Goal: Find specific page/section: Find specific page/section

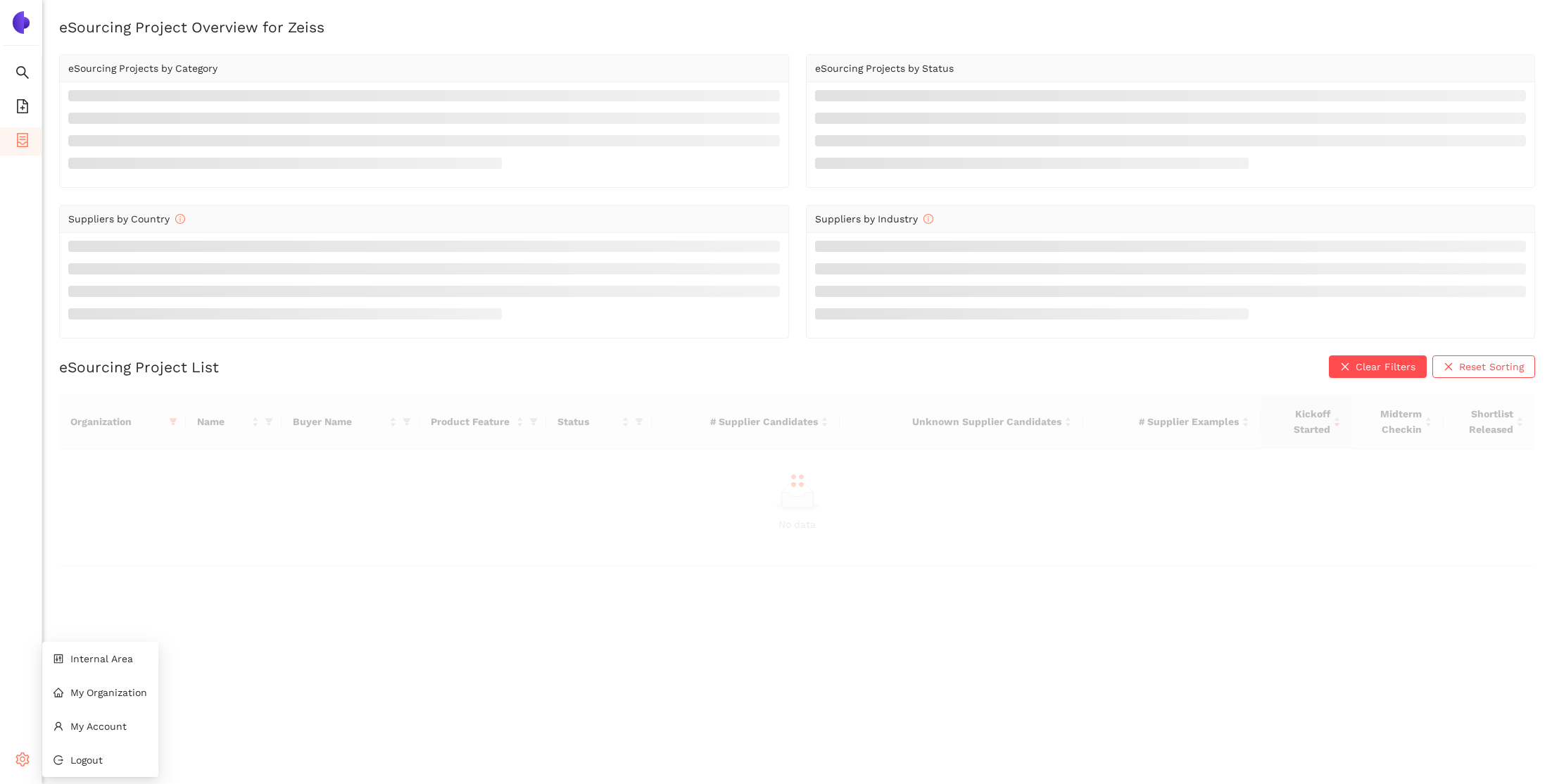
click at [30, 760] on div "Settings" at bounding box center [21, 761] width 43 height 28
click at [114, 656] on span "Internal Area" at bounding box center [101, 658] width 63 height 11
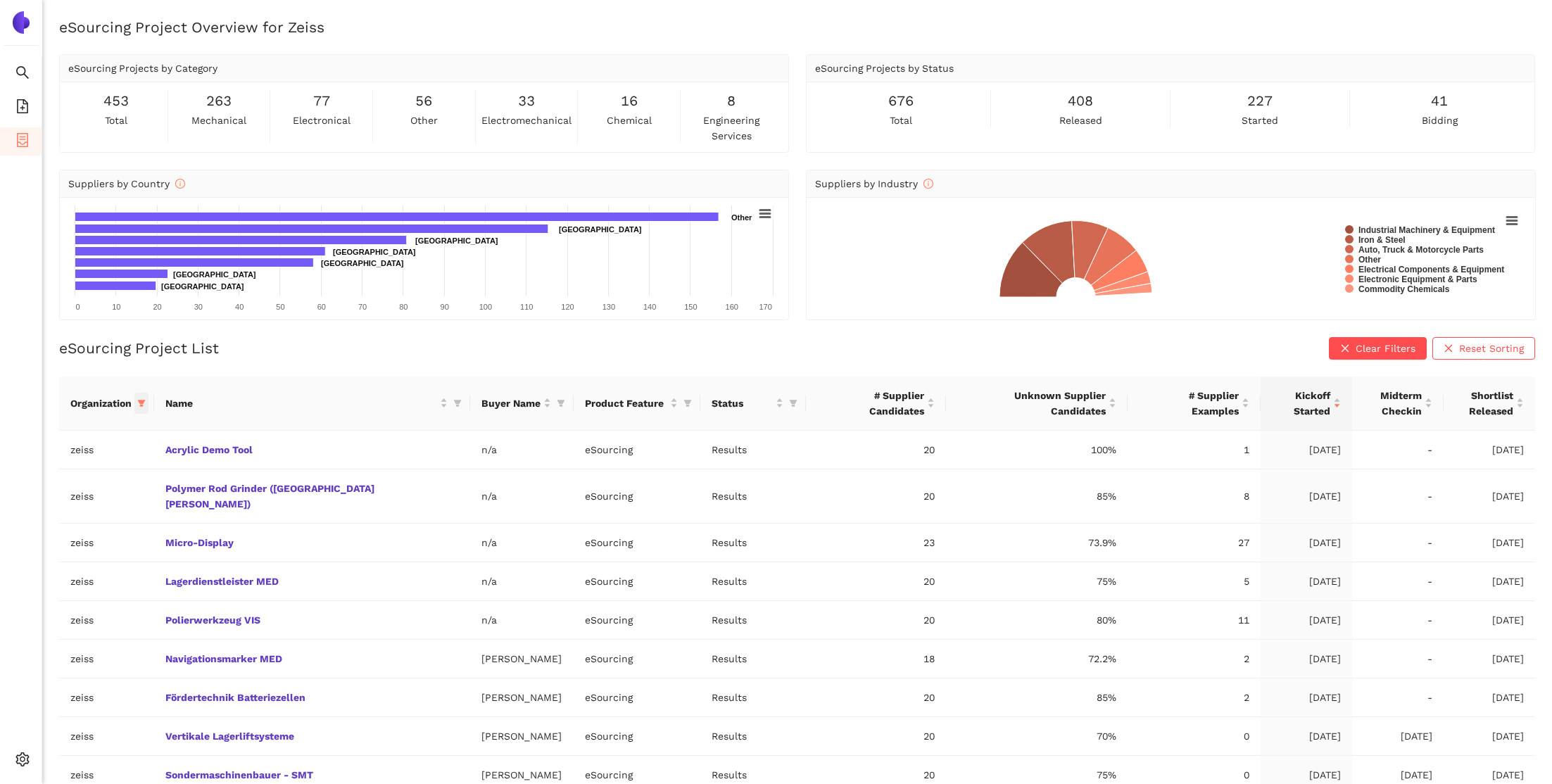
click at [149, 403] on span at bounding box center [141, 403] width 14 height 21
click at [129, 436] on input "text" at bounding box center [107, 432] width 115 height 16
type input "bro"
click at [115, 453] on li "brose" at bounding box center [92, 462] width 139 height 23
checkbox input "true"
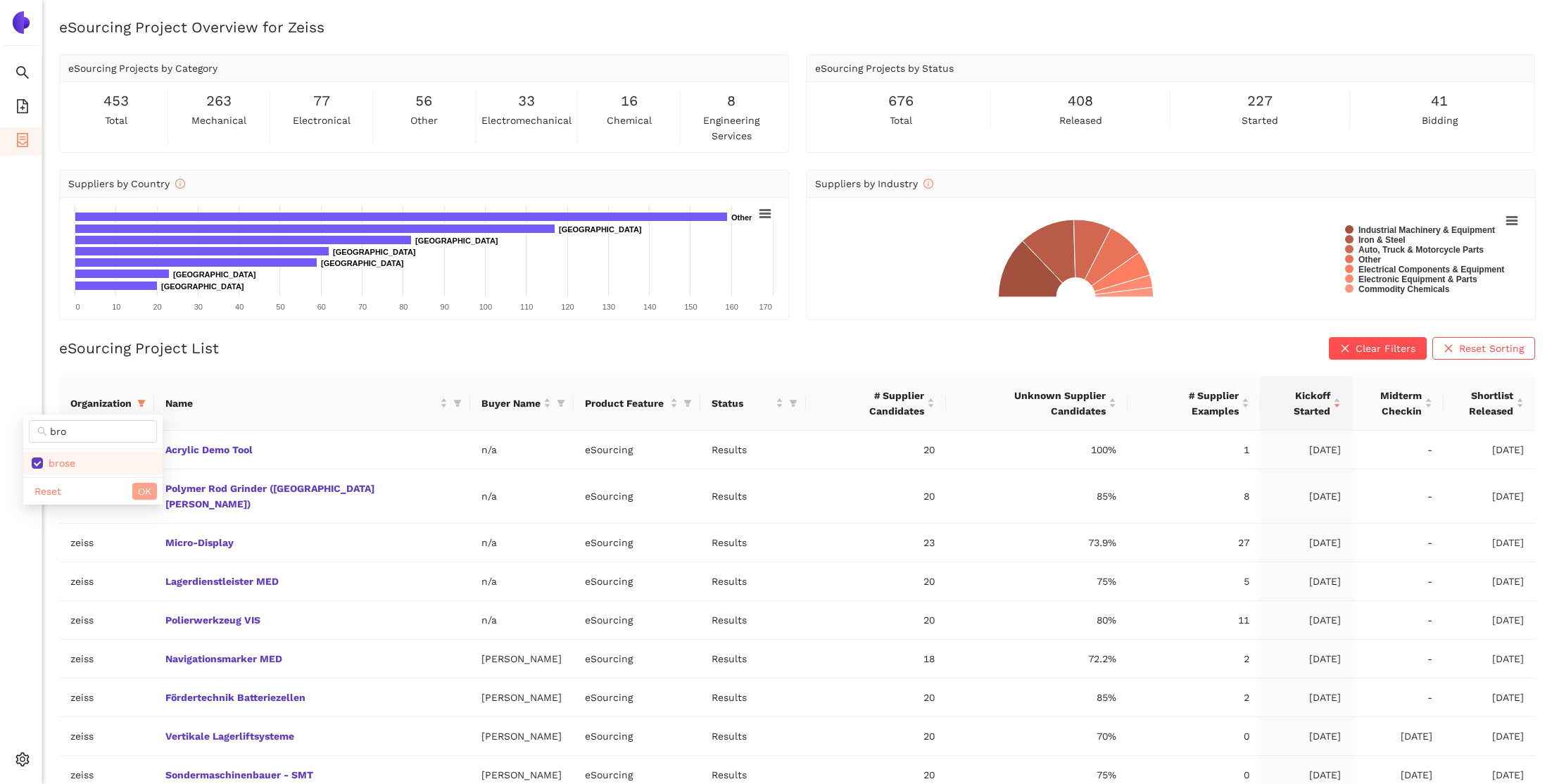
click at [137, 491] on button "OK" at bounding box center [144, 490] width 25 height 17
click at [149, 406] on span at bounding box center [141, 403] width 14 height 21
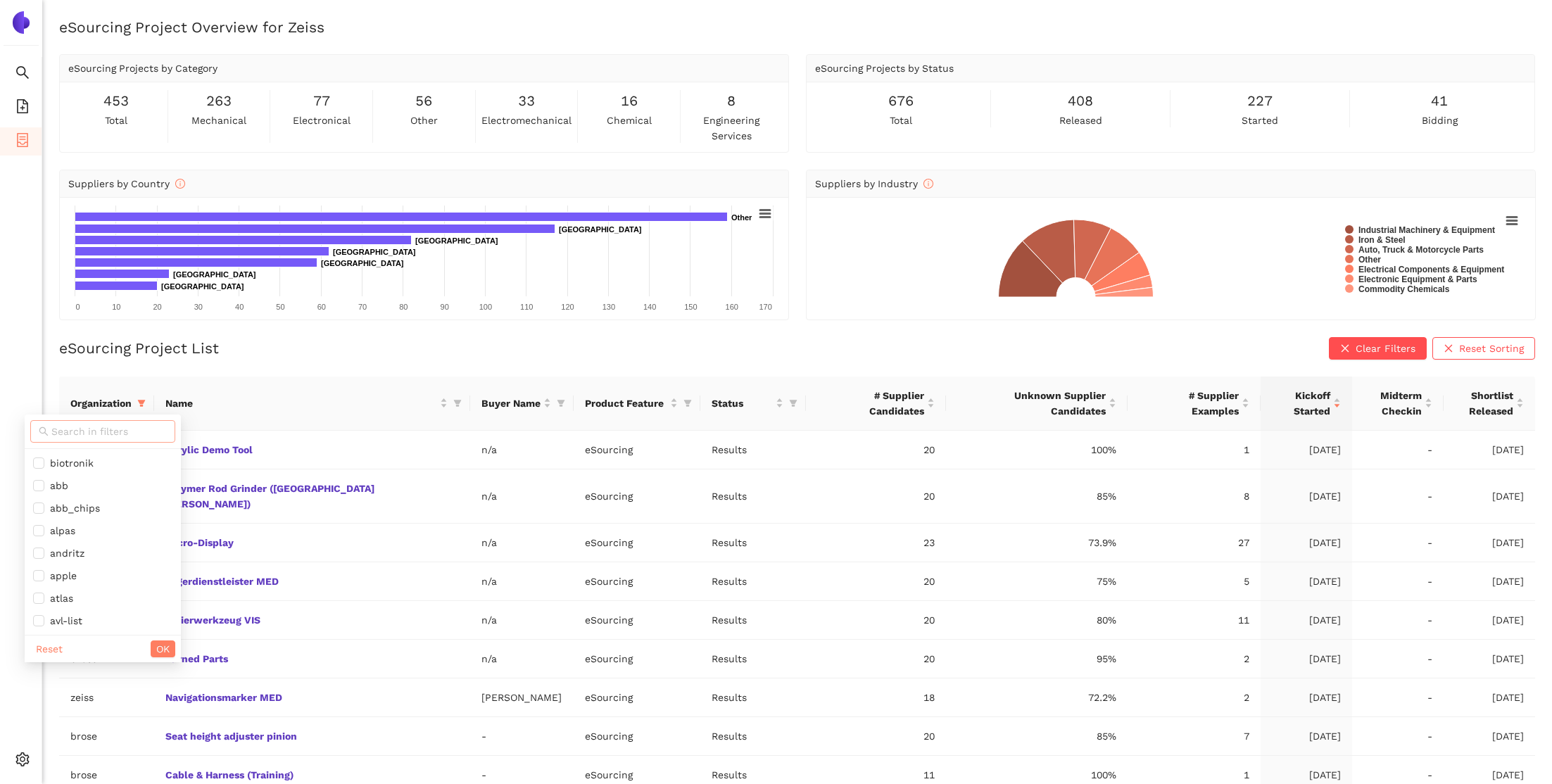
click at [131, 428] on input "text" at bounding box center [109, 432] width 115 height 16
type input "zeis"
click at [96, 463] on span "zeiss" at bounding box center [93, 463] width 122 height 16
checkbox input "false"
click at [146, 491] on span "OK" at bounding box center [145, 491] width 13 height 16
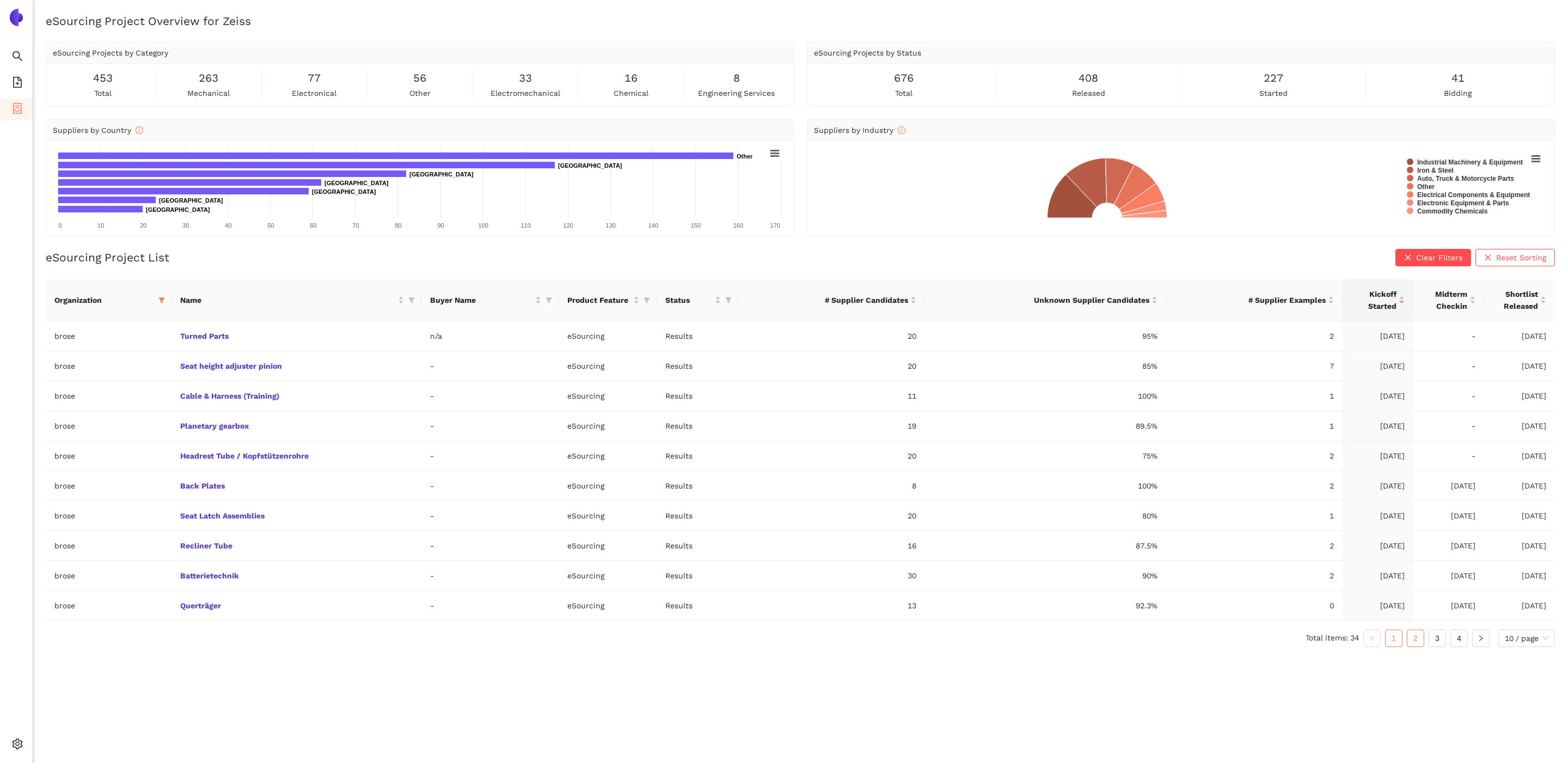
click at [1200, 606] on link "2" at bounding box center [1415, 638] width 16 height 16
click at [1200, 606] on link "4" at bounding box center [1459, 638] width 16 height 16
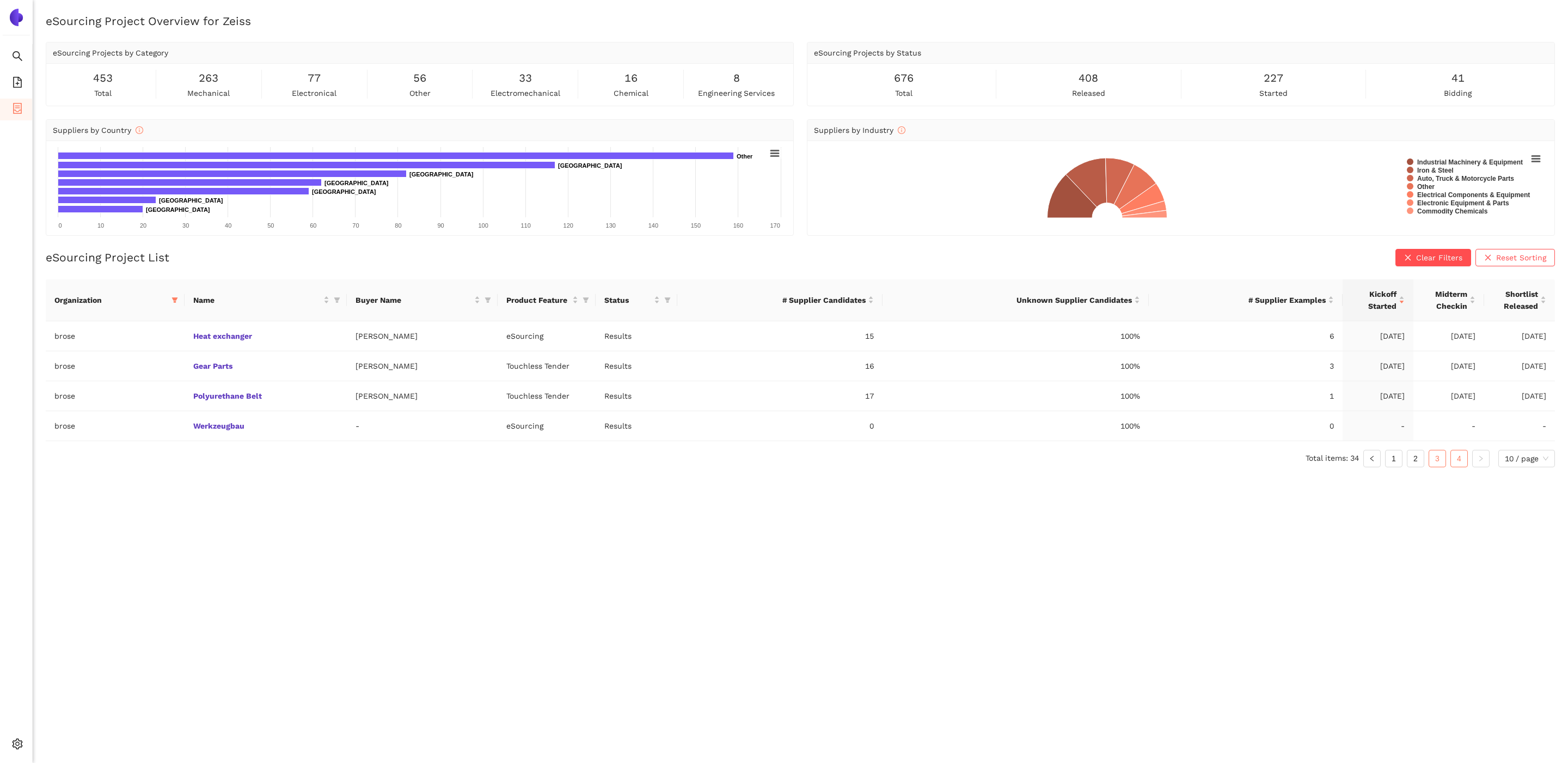
click at [1200, 465] on link "3" at bounding box center [1437, 458] width 16 height 16
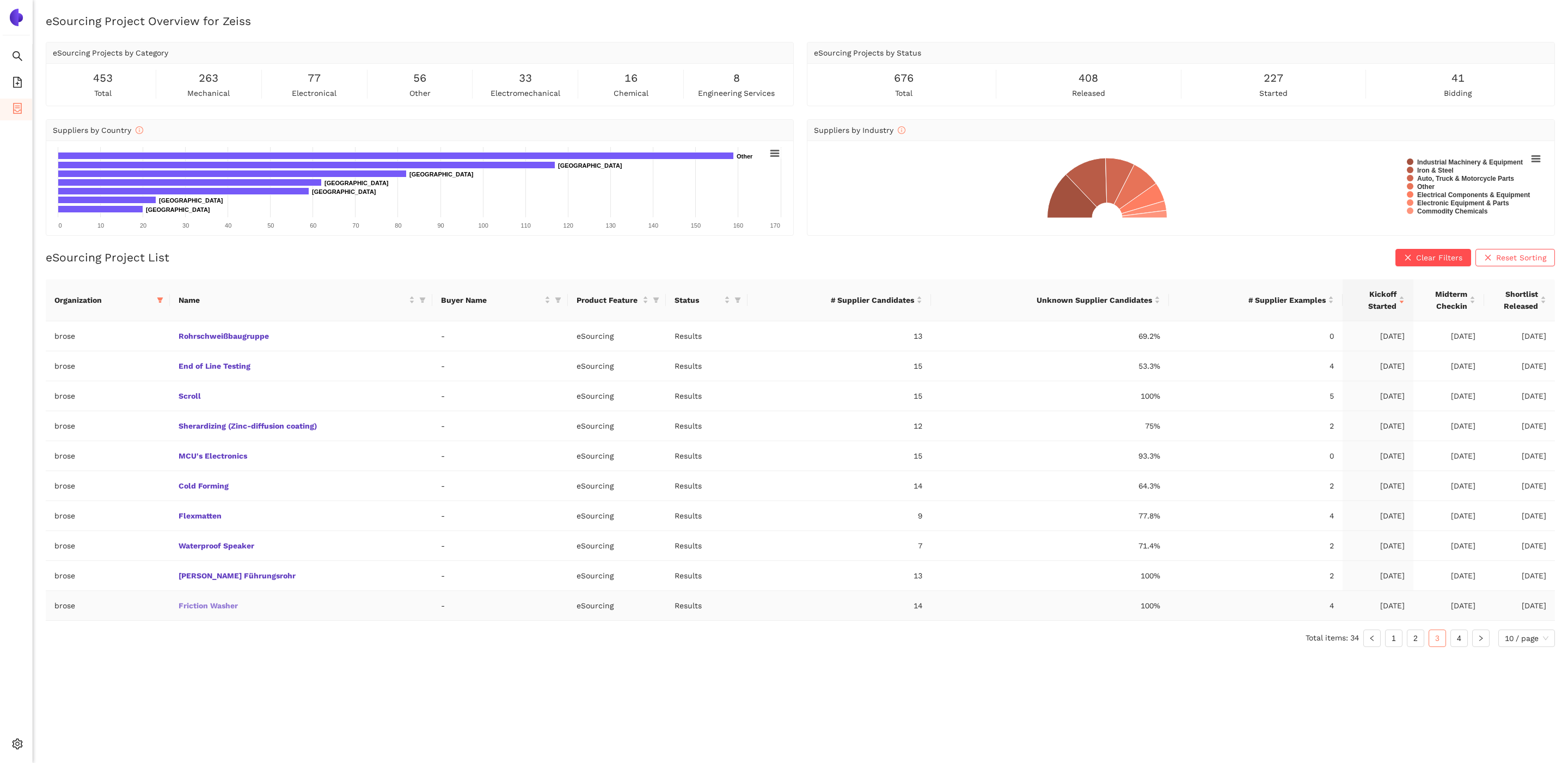
click at [0, 0] on link "Friction Washer" at bounding box center [0, 0] width 0 height 0
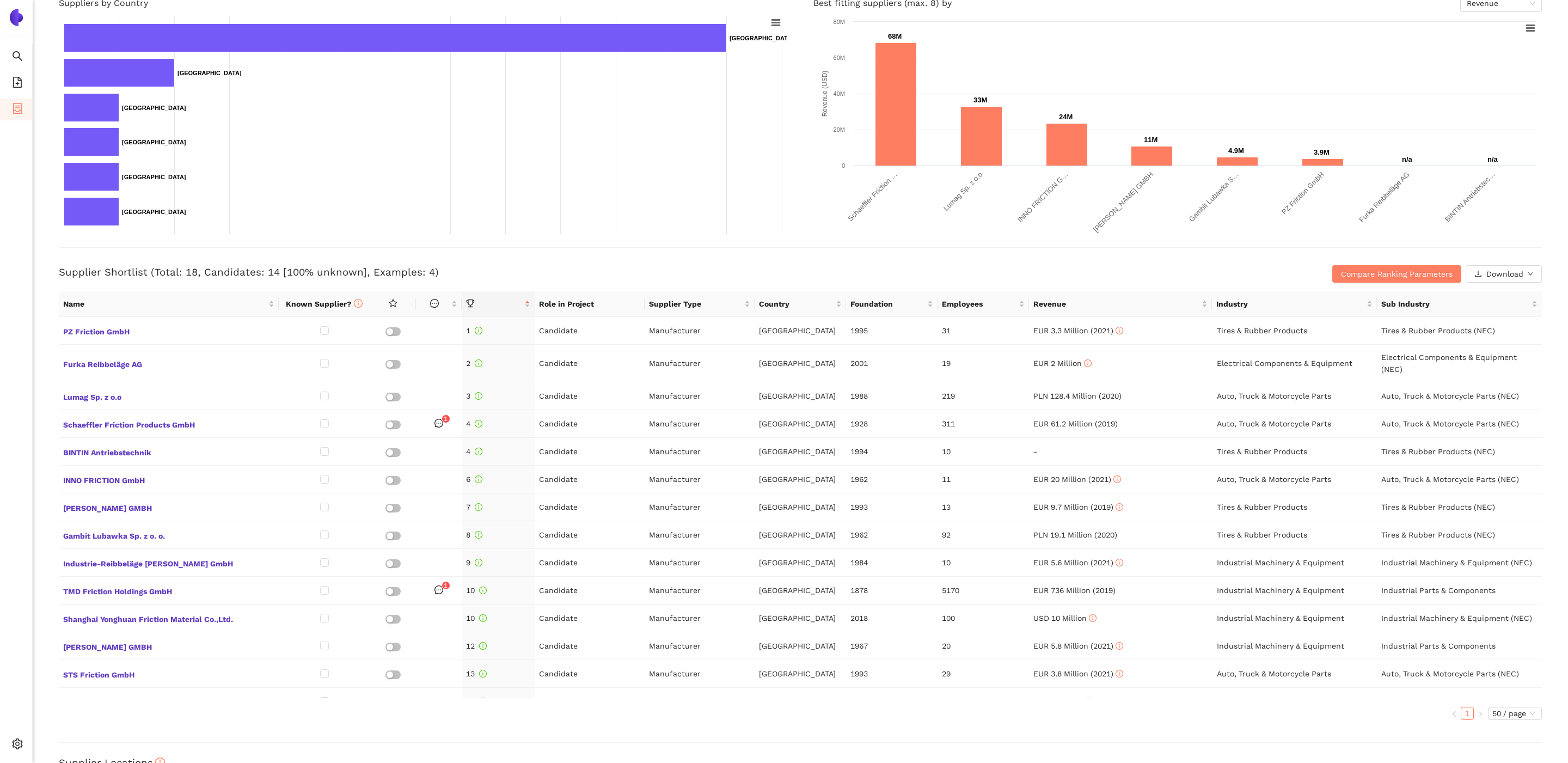
scroll to position [211, 0]
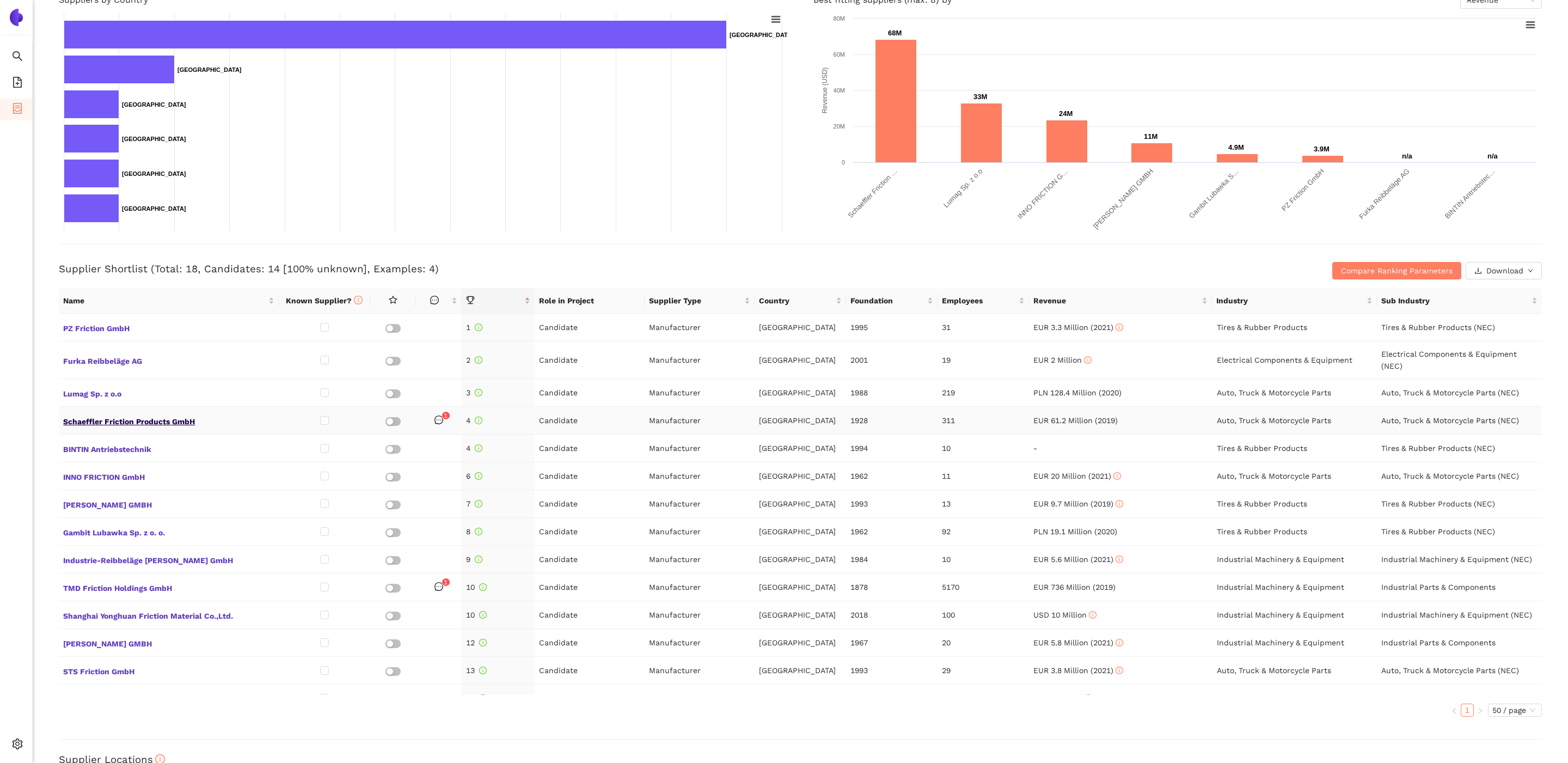
click at [110, 422] on span "Schaeffler Friction Products GmbH" at bounding box center [168, 420] width 211 height 14
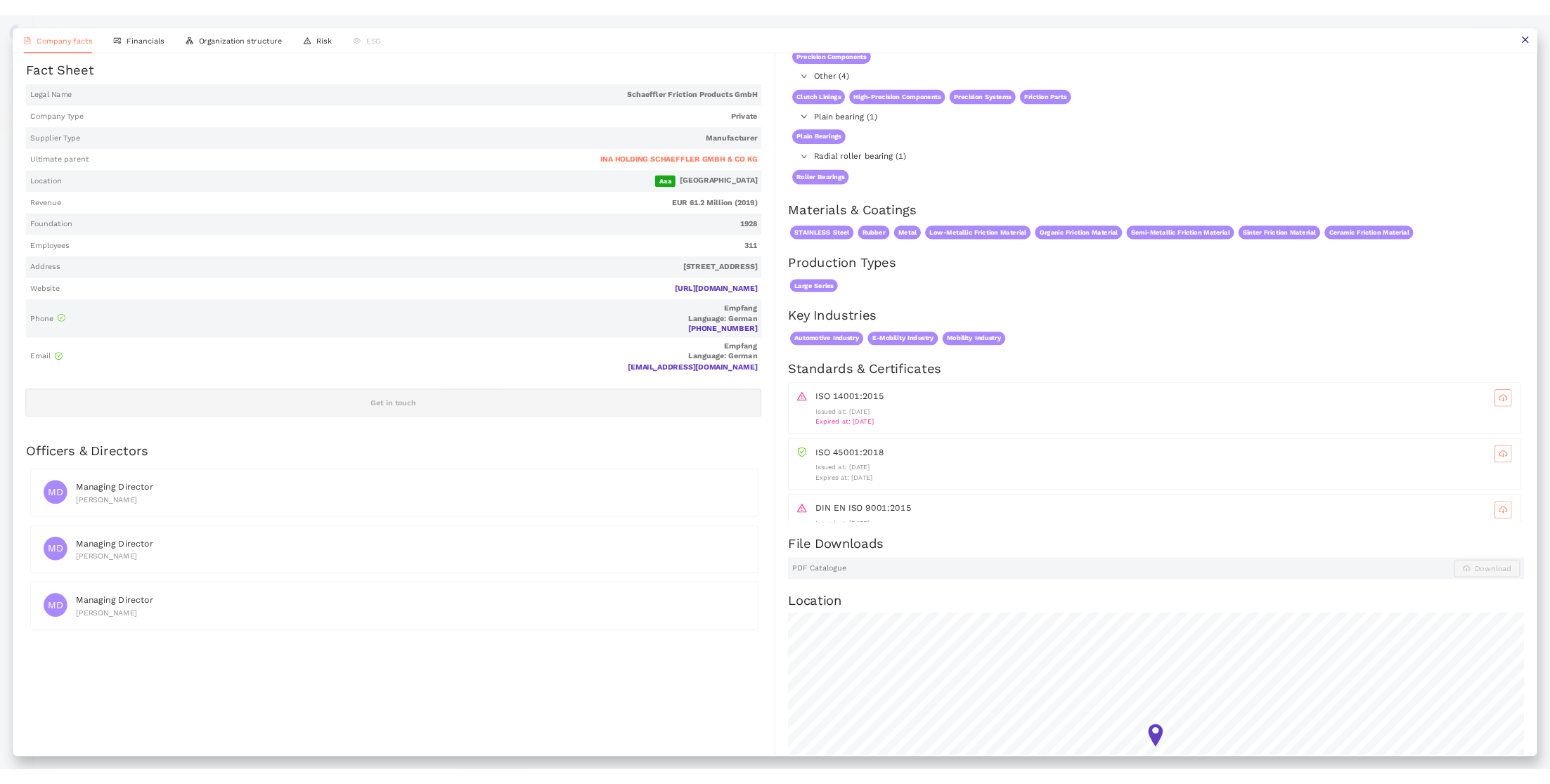
scroll to position [0, 0]
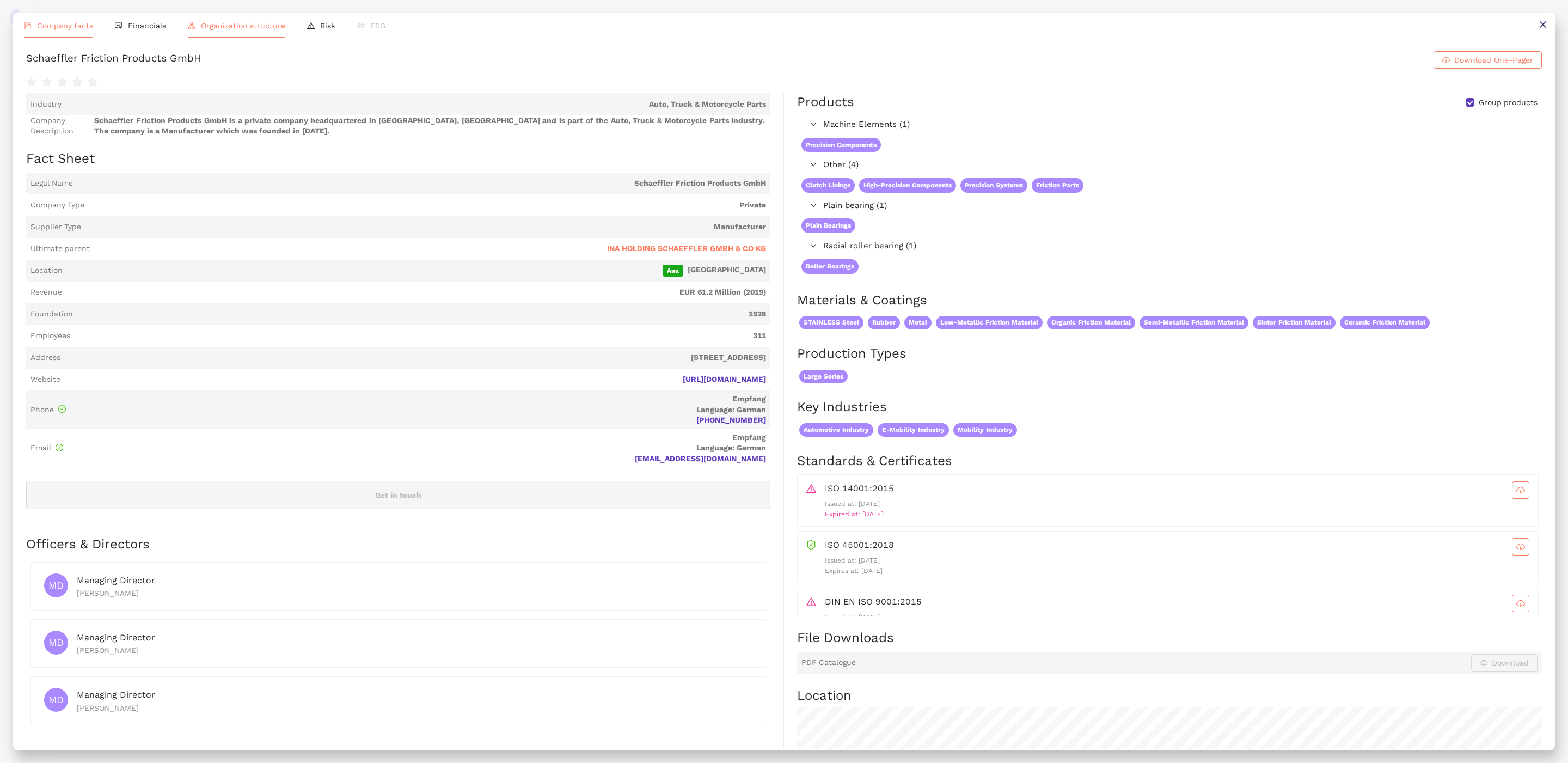
click at [232, 24] on span "Organization structure" at bounding box center [244, 25] width 85 height 8
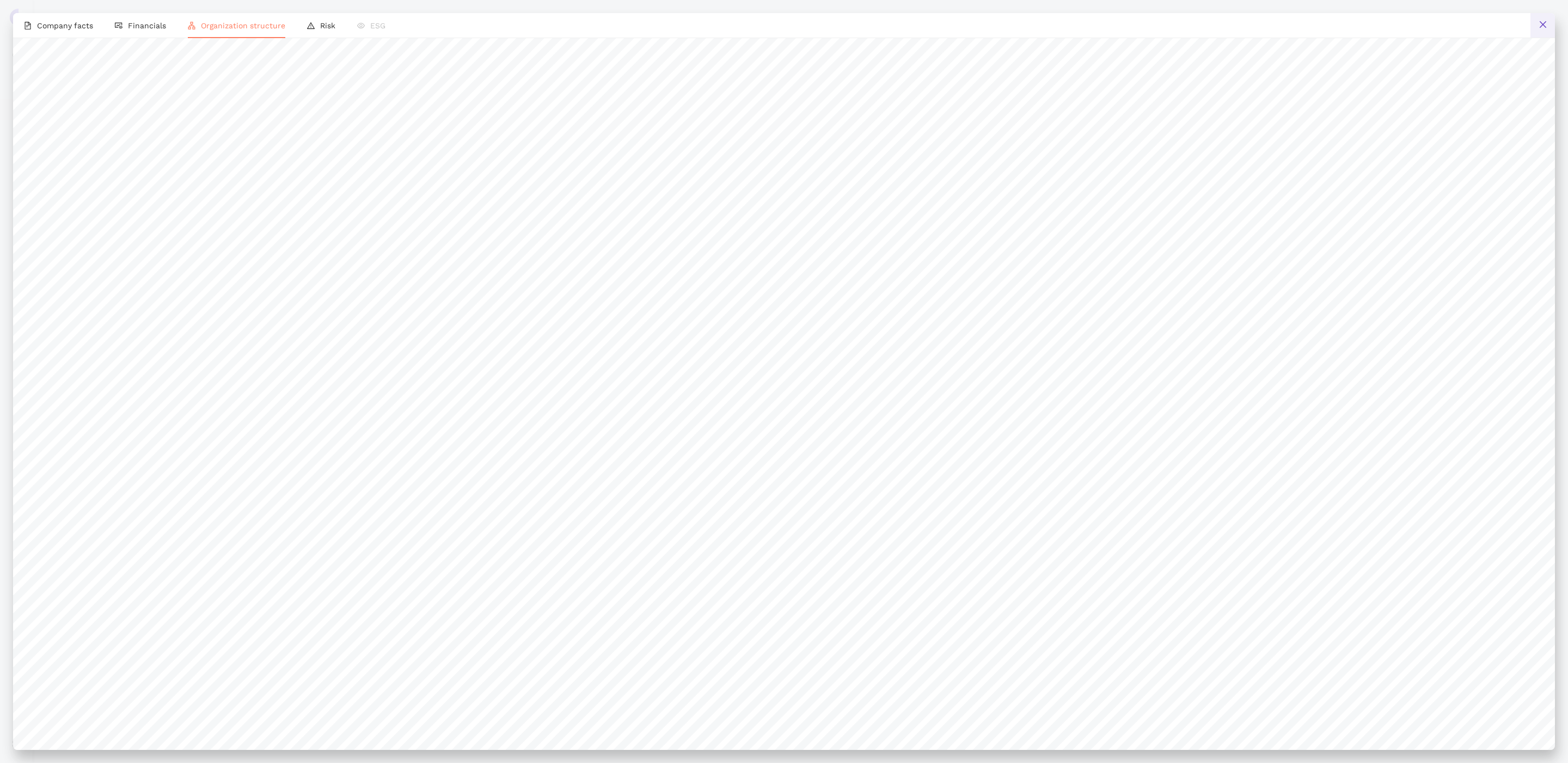
click at [1200, 21] on icon "close" at bounding box center [1543, 24] width 8 height 8
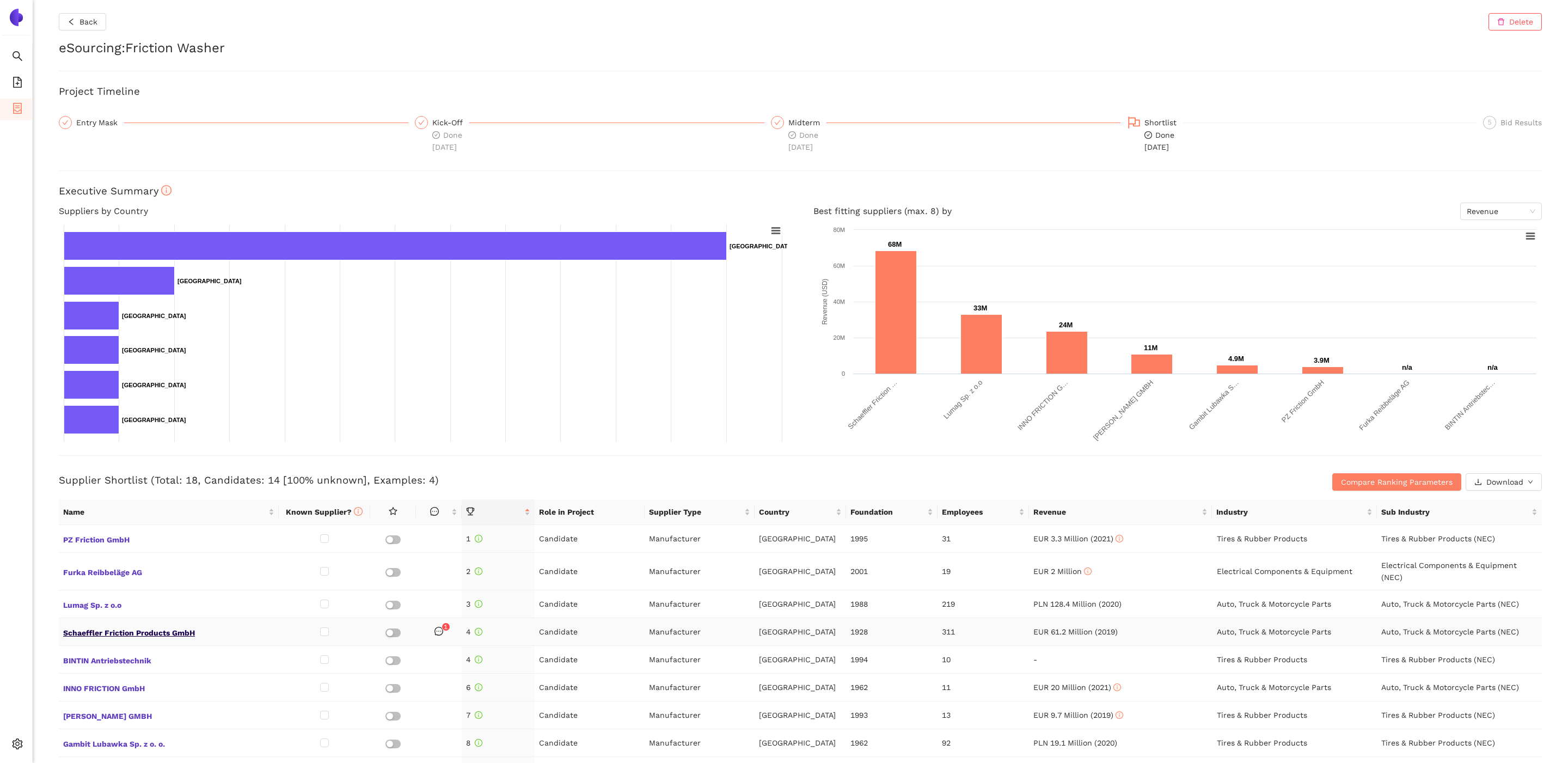
click at [72, 606] on span "Schaeffler Friction Products GmbH" at bounding box center [168, 632] width 211 height 14
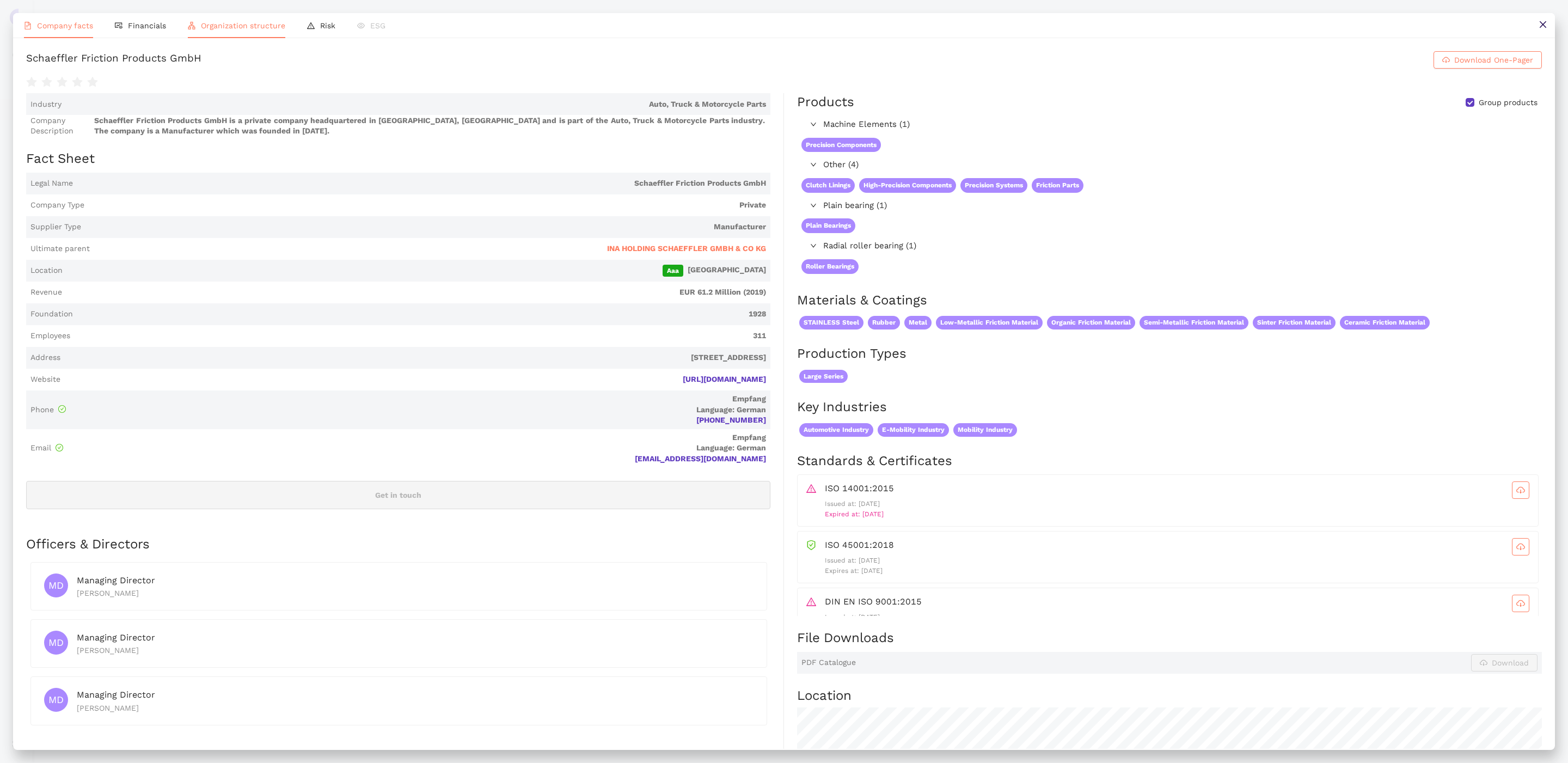
click at [231, 25] on span "Organization structure" at bounding box center [244, 25] width 85 height 8
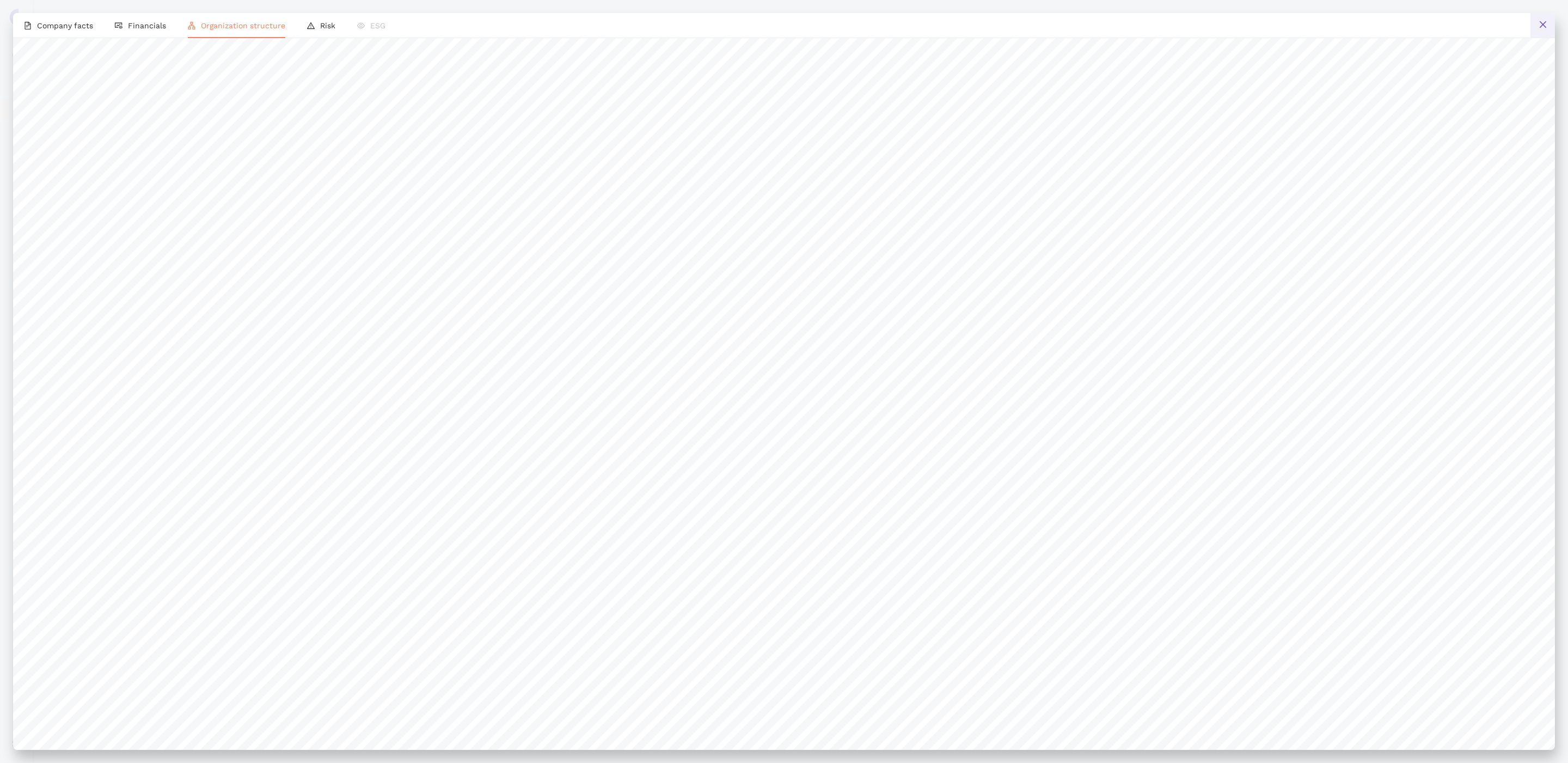
click at [1200, 27] on button at bounding box center [1543, 25] width 25 height 25
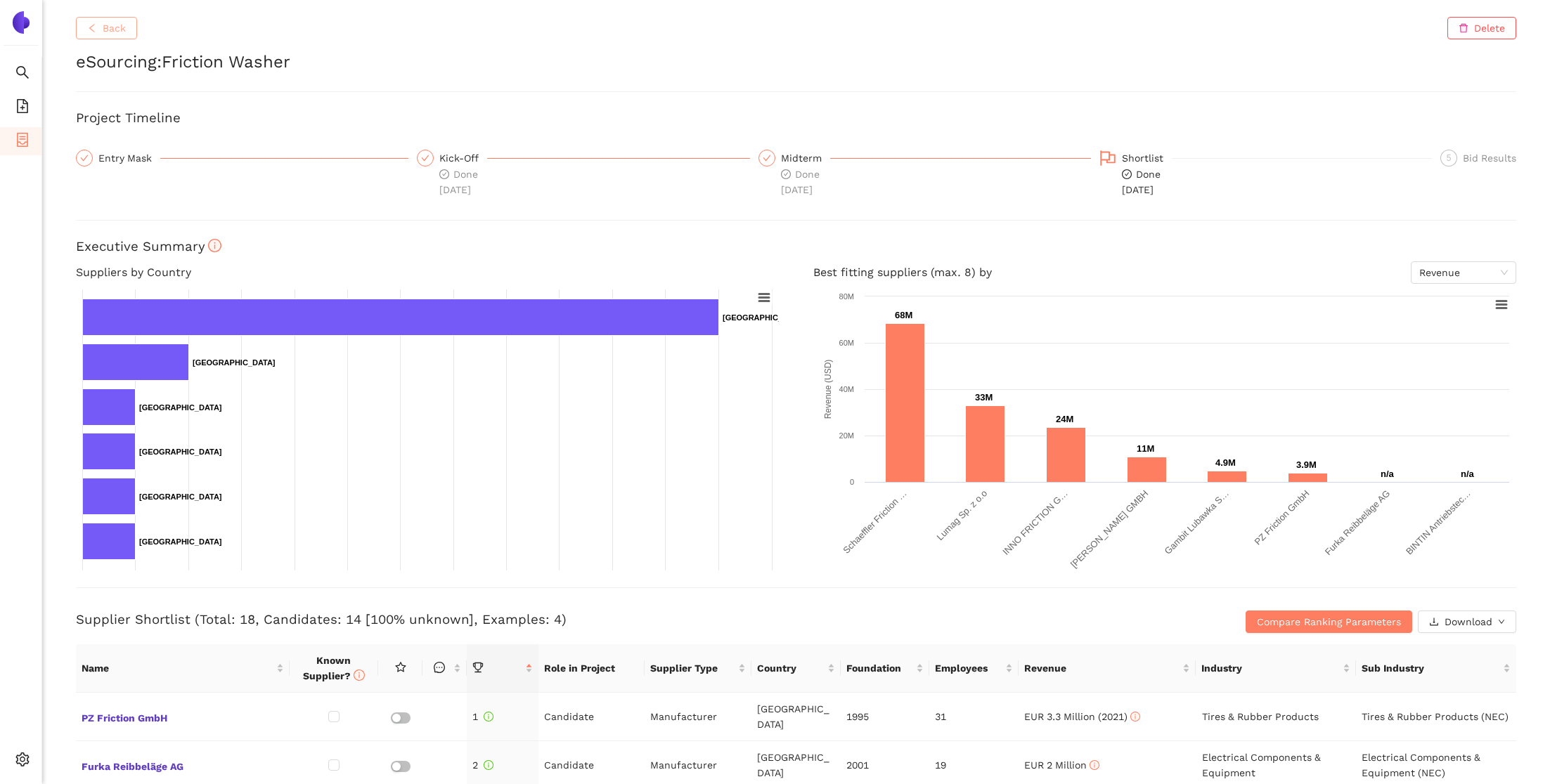
click at [125, 31] on button "Back" at bounding box center [107, 28] width 61 height 23
